Goal: Find specific page/section: Find specific page/section

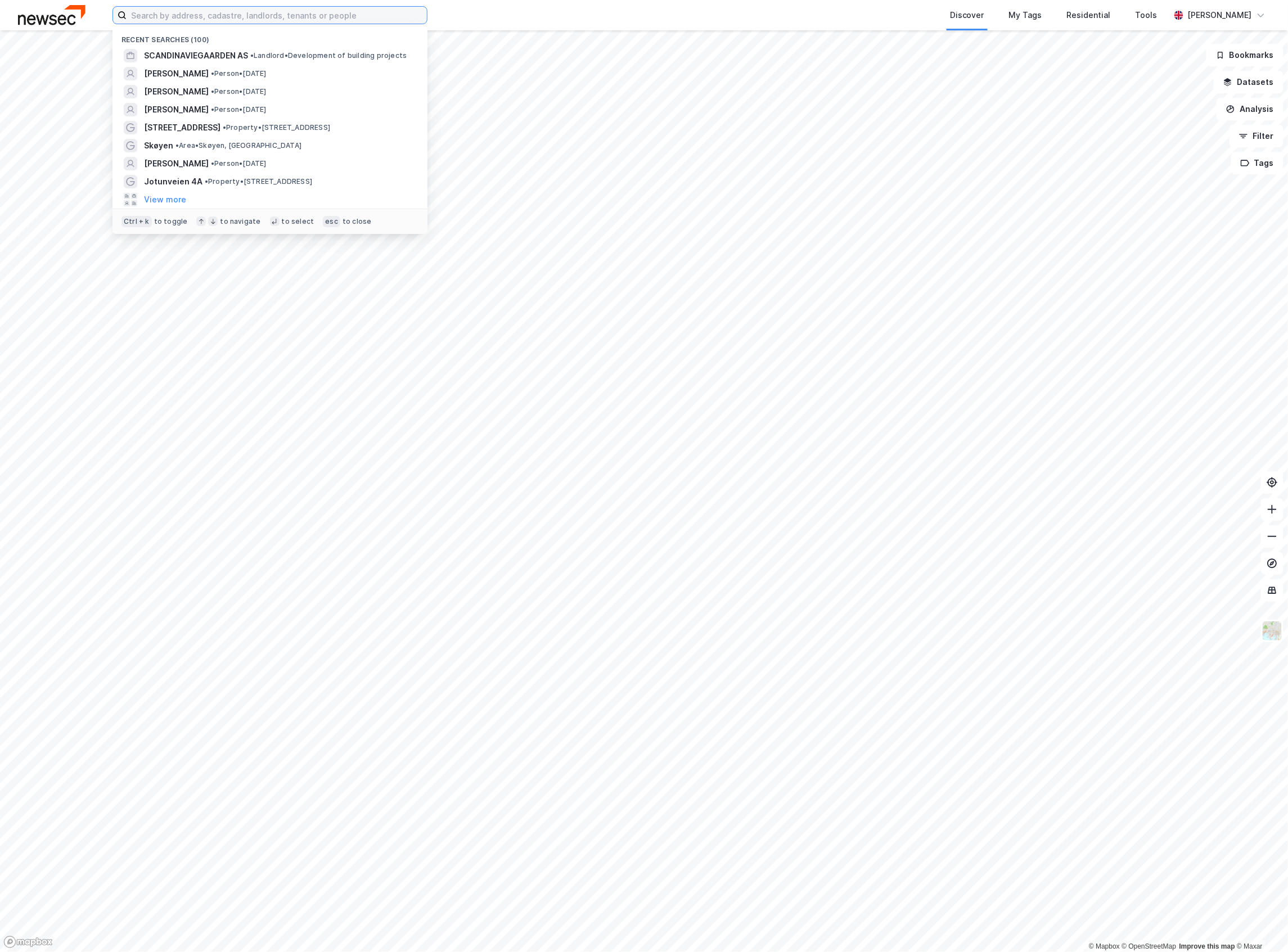
click at [132, 13] on input at bounding box center [276, 14] width 300 height 17
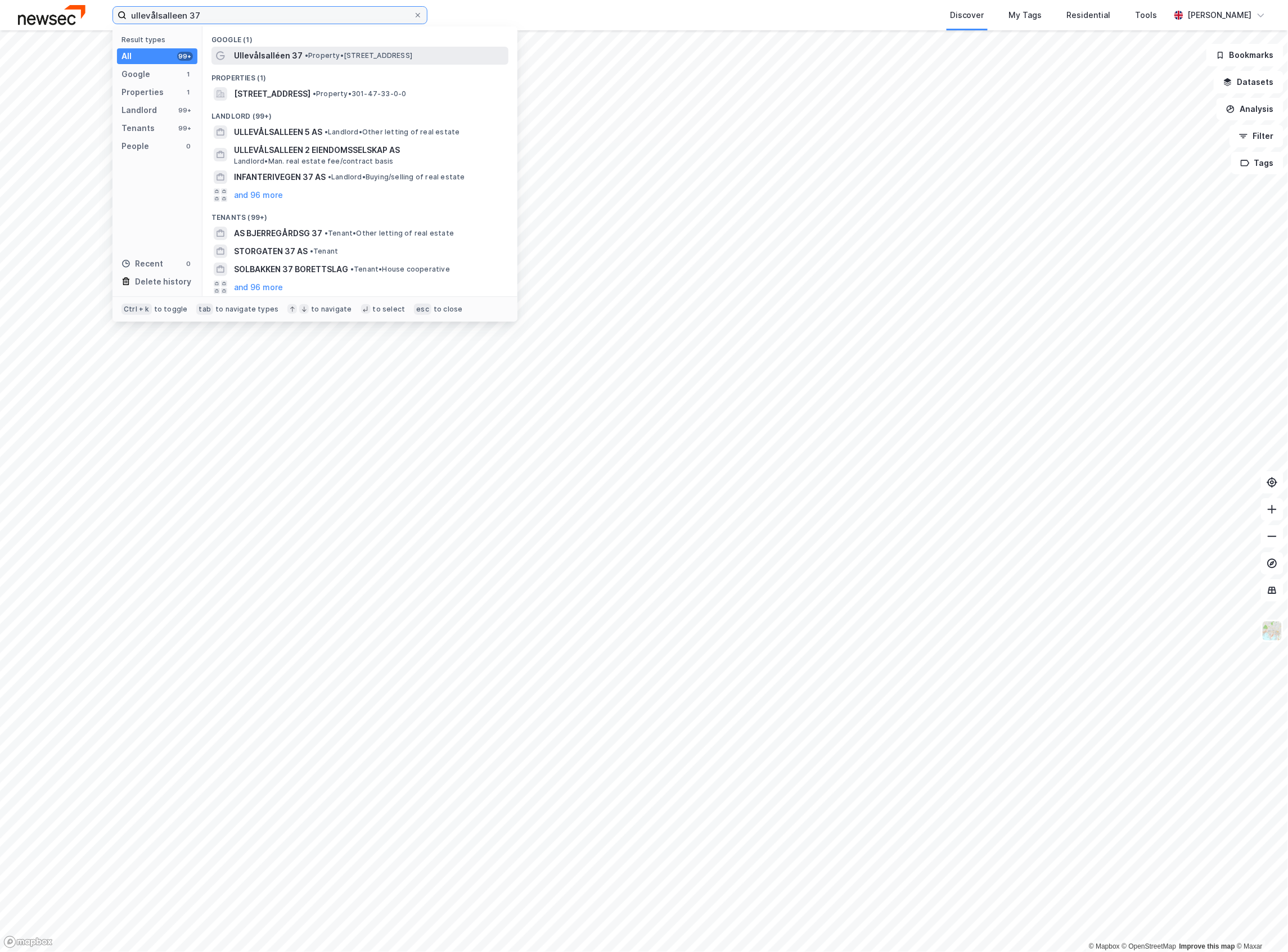
type input "ullevålsalleen 37"
